Goal: Information Seeking & Learning: Learn about a topic

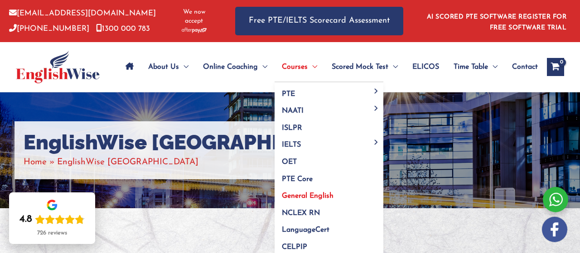
click at [318, 193] on span "General English" at bounding box center [308, 196] width 52 height 7
